Goal: Transaction & Acquisition: Obtain resource

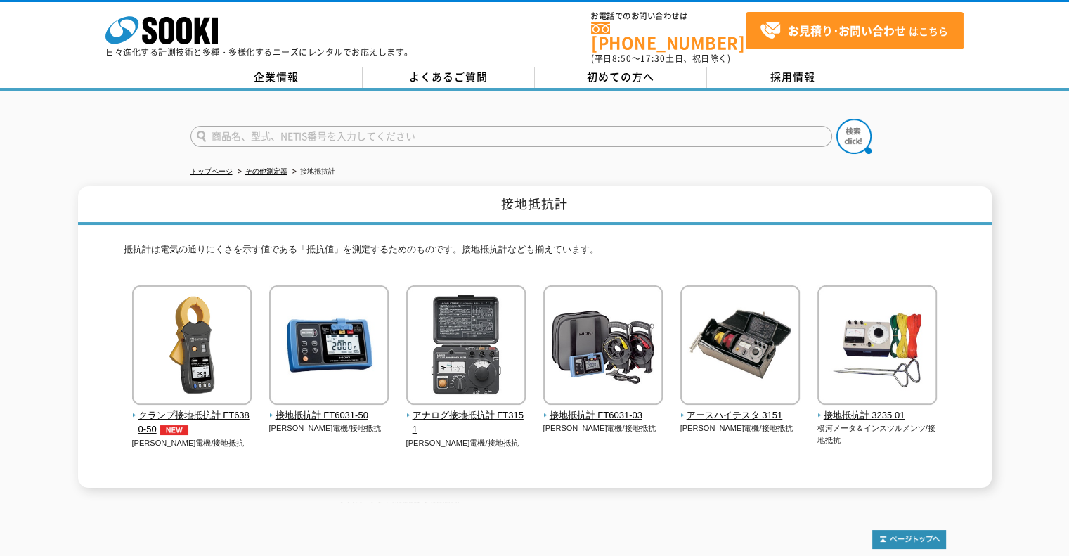
click at [261, 126] on input "text" at bounding box center [511, 136] width 642 height 21
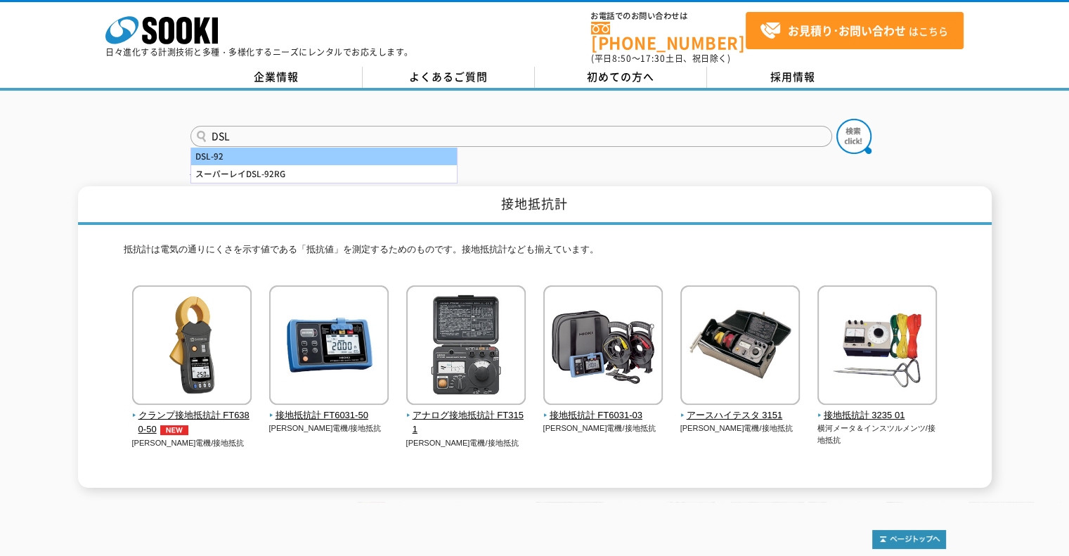
click at [259, 149] on div "DSL-92" at bounding box center [324, 157] width 266 height 18
type input "DSL-92"
click at [837, 119] on button at bounding box center [854, 136] width 35 height 35
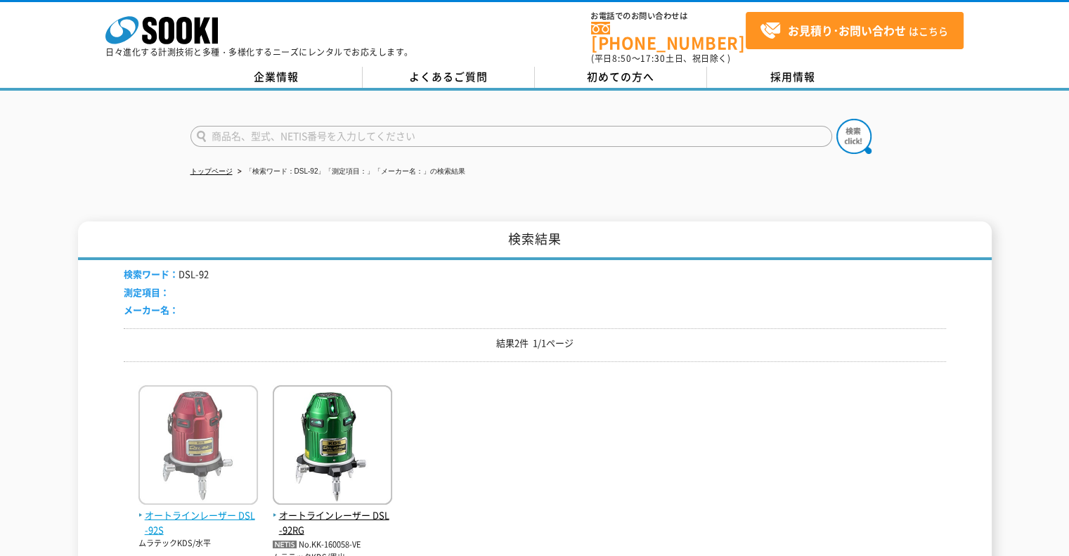
click at [214, 508] on span "オートラインレーザー DSL-92S" at bounding box center [198, 523] width 120 height 30
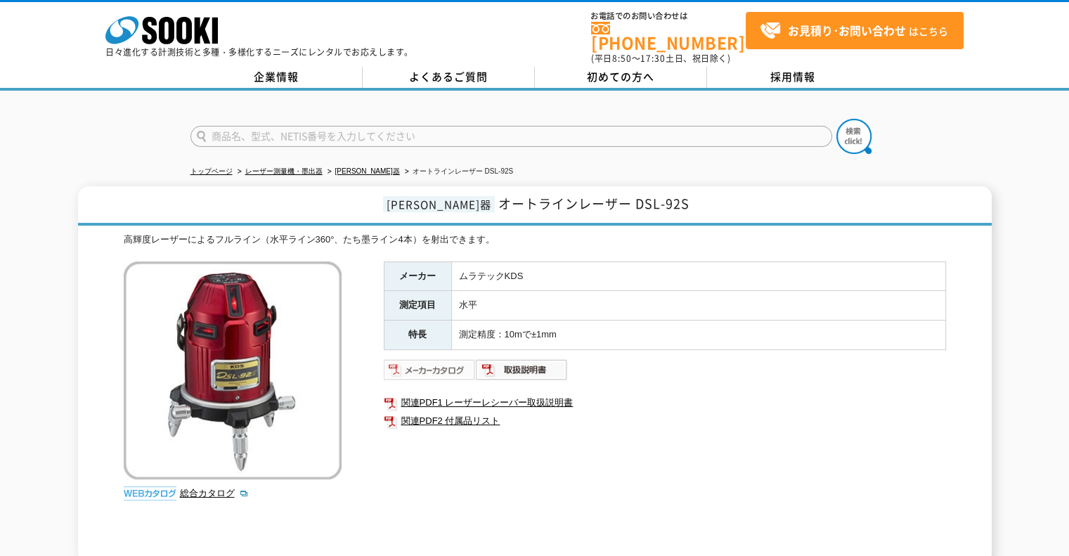
click at [441, 363] on img at bounding box center [430, 370] width 92 height 22
click at [517, 362] on img at bounding box center [522, 370] width 92 height 22
click at [197, 488] on link "総合カタログ" at bounding box center [214, 493] width 69 height 11
click at [505, 366] on img at bounding box center [522, 370] width 92 height 22
